Goal: Task Accomplishment & Management: Manage account settings

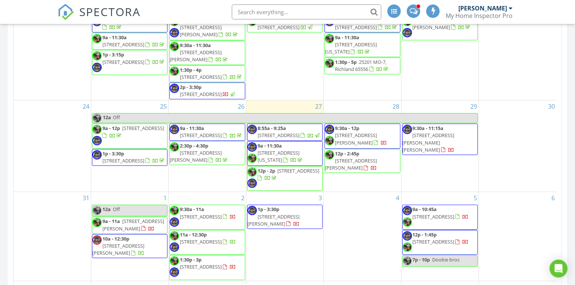
scroll to position [407, 0]
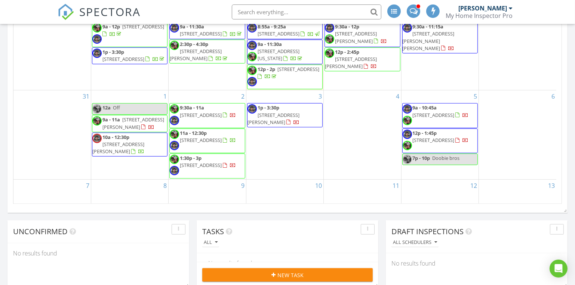
click at [349, 68] on div "28 9:30a - 12p 1074 Gideon Cave Rd, Marionville 65705 12p - 2:45p 348 Holt Spri…" at bounding box center [362, 44] width 77 height 91
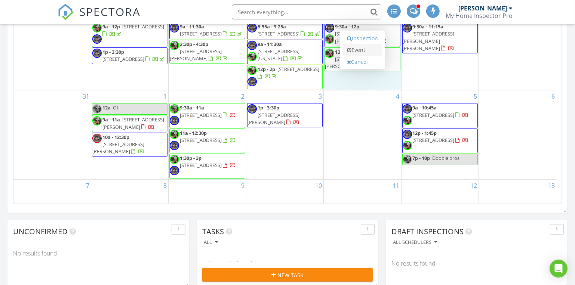
click at [356, 51] on link "Event" at bounding box center [362, 50] width 38 height 12
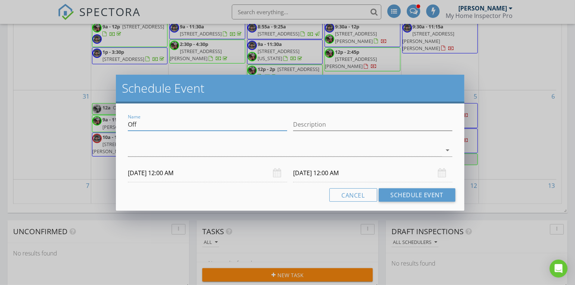
drag, startPoint x: 158, startPoint y: 121, endPoint x: 116, endPoint y: 123, distance: 42.3
click at [116, 123] on div "Name Off Description arrow_drop_down 08/28/2025 12:00 AM 08/29/2025 12:00 AM Ca…" at bounding box center [290, 156] width 348 height 107
type input "Radon Drop"
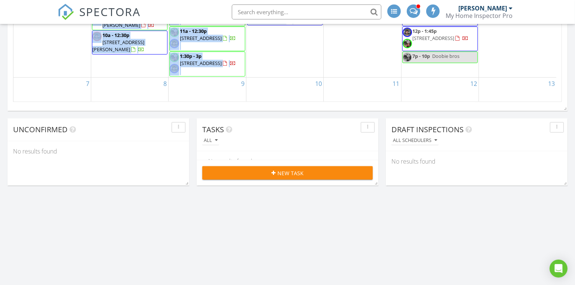
drag, startPoint x: 278, startPoint y: 43, endPoint x: 275, endPoint y: 59, distance: 16.6
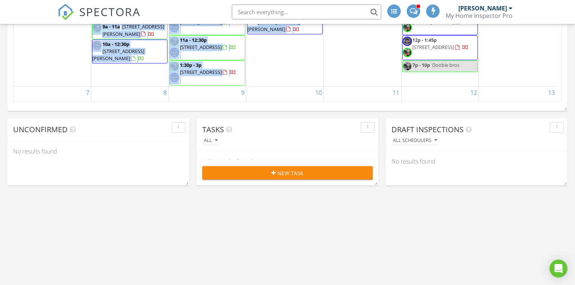
scroll to position [0, 0]
click at [200, 26] on span "401 E Glendale St, Aurora 65605" at bounding box center [201, 22] width 42 height 7
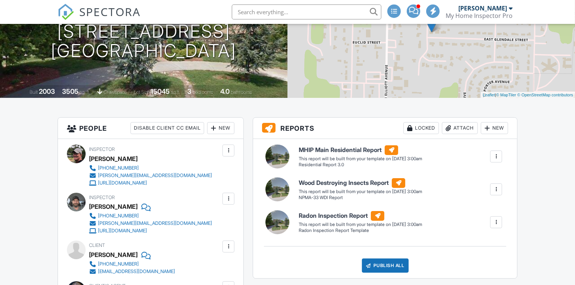
scroll to position [102, 0]
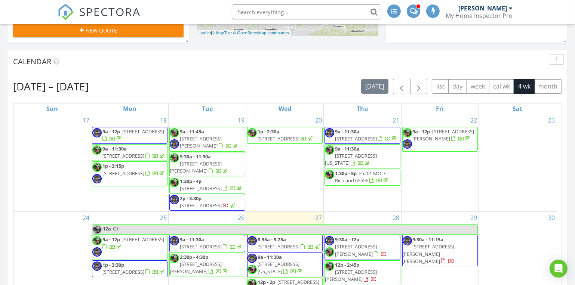
scroll to position [306, 0]
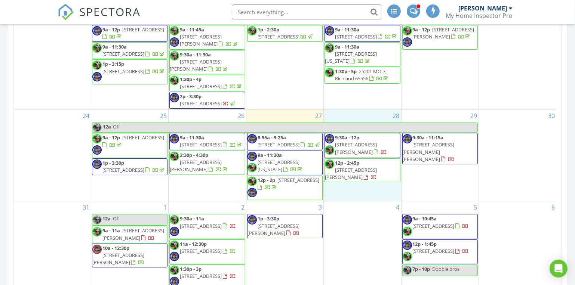
click at [351, 193] on div "28 9:30a - 12p 1074 Gideon Cave Rd, Marionville 65705 12p - 2:45p 348 Holt Spri…" at bounding box center [362, 155] width 77 height 91
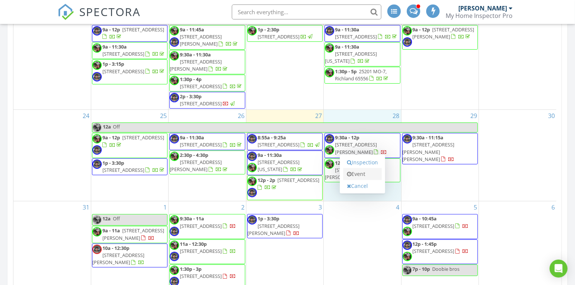
click at [356, 175] on link "Event" at bounding box center [362, 174] width 38 height 12
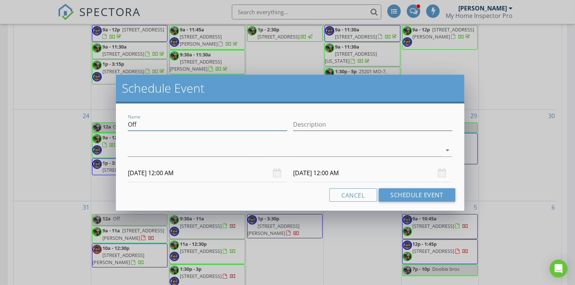
drag, startPoint x: 143, startPoint y: 124, endPoint x: 99, endPoint y: 121, distance: 45.0
click at [99, 121] on div "Schedule Event Name Off Description arrow_drop_down 08/28/2025 12:00 AM 08/29/2…" at bounding box center [287, 142] width 575 height 285
type input "Radon Drop"
click at [143, 151] on div at bounding box center [284, 150] width 313 height 12
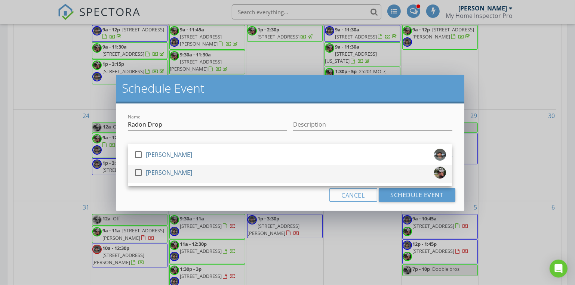
click at [137, 171] on div at bounding box center [138, 172] width 13 height 13
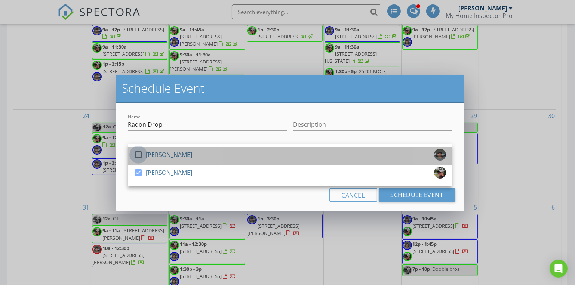
click at [136, 154] on div at bounding box center [138, 154] width 13 height 13
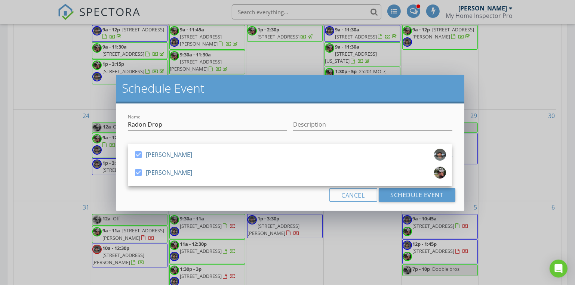
click at [263, 195] on div "Cancel Schedule Event" at bounding box center [290, 194] width 330 height 13
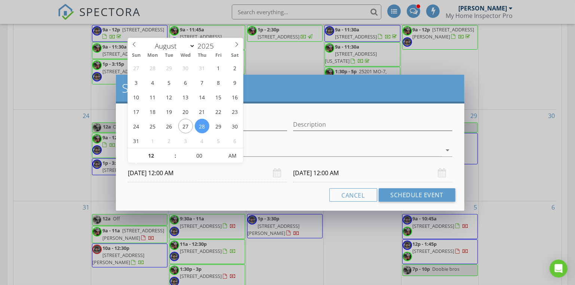
click at [167, 173] on input "08/28/2025 12:00 AM" at bounding box center [207, 173] width 159 height 18
type input "01"
type input "08/28/2025 1:00 AM"
click at [172, 151] on span at bounding box center [171, 151] width 5 height 7
type input "08/29/2025 1:00 AM"
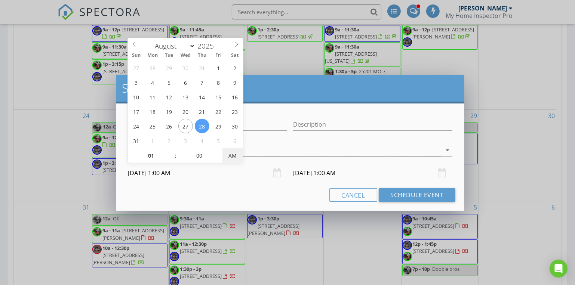
type input "08/28/2025 1:00 PM"
type input "08/29/2025 1:00 PM"
click at [228, 156] on span "PM" at bounding box center [232, 155] width 21 height 15
click at [266, 130] on input "Radon Drop" at bounding box center [207, 124] width 159 height 12
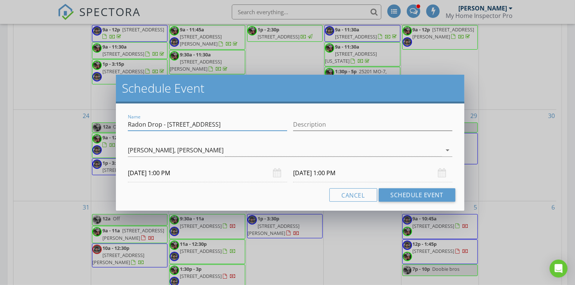
type input "Radon Drop - 401 E Glendale"
click at [317, 173] on input "08/29/2025 1:00 PM" at bounding box center [372, 173] width 159 height 18
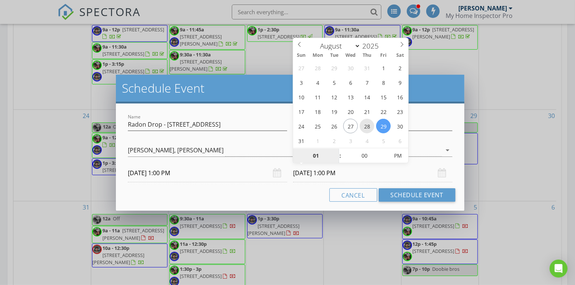
type input "08/28/2025 1:00 PM"
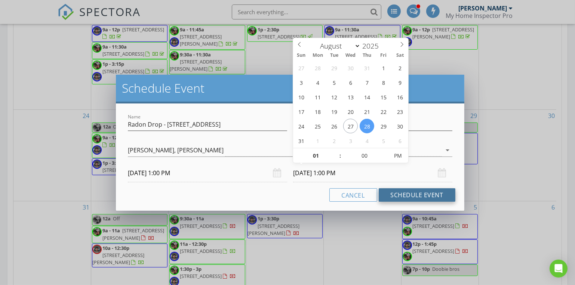
click at [408, 195] on button "Schedule Event" at bounding box center [416, 194] width 77 height 13
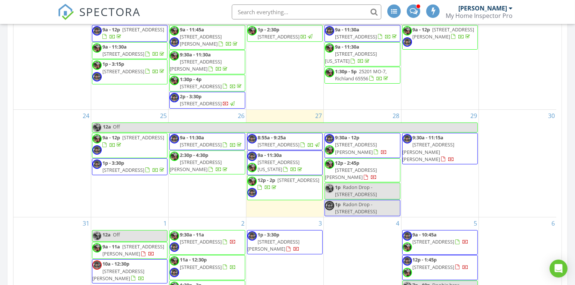
click at [205, 238] on span "401 E Glendale St, Aurora 65605" at bounding box center [201, 241] width 42 height 7
